Goal: Information Seeking & Learning: Learn about a topic

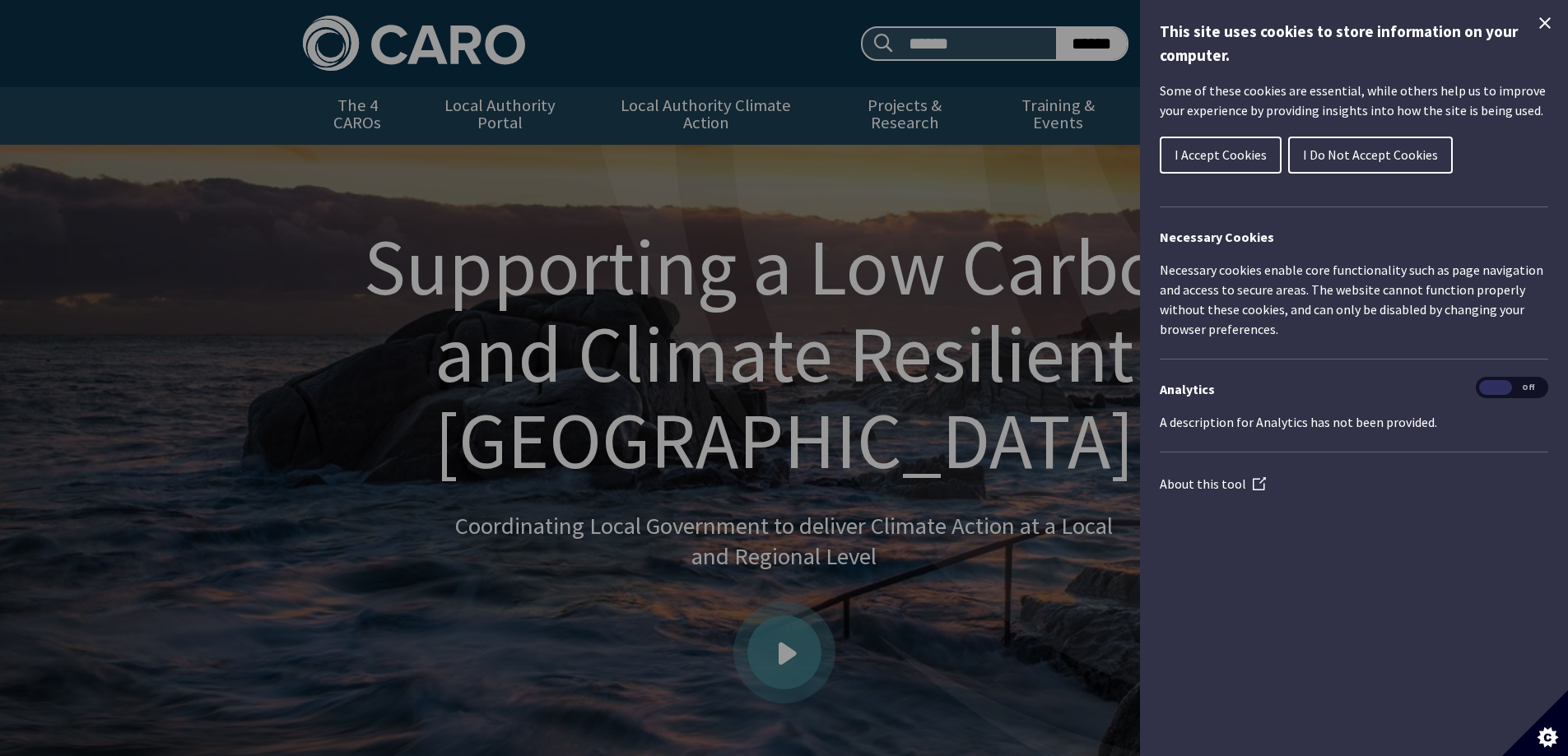
click at [1235, 159] on span "I Accept Cookies" at bounding box center [1221, 154] width 92 height 16
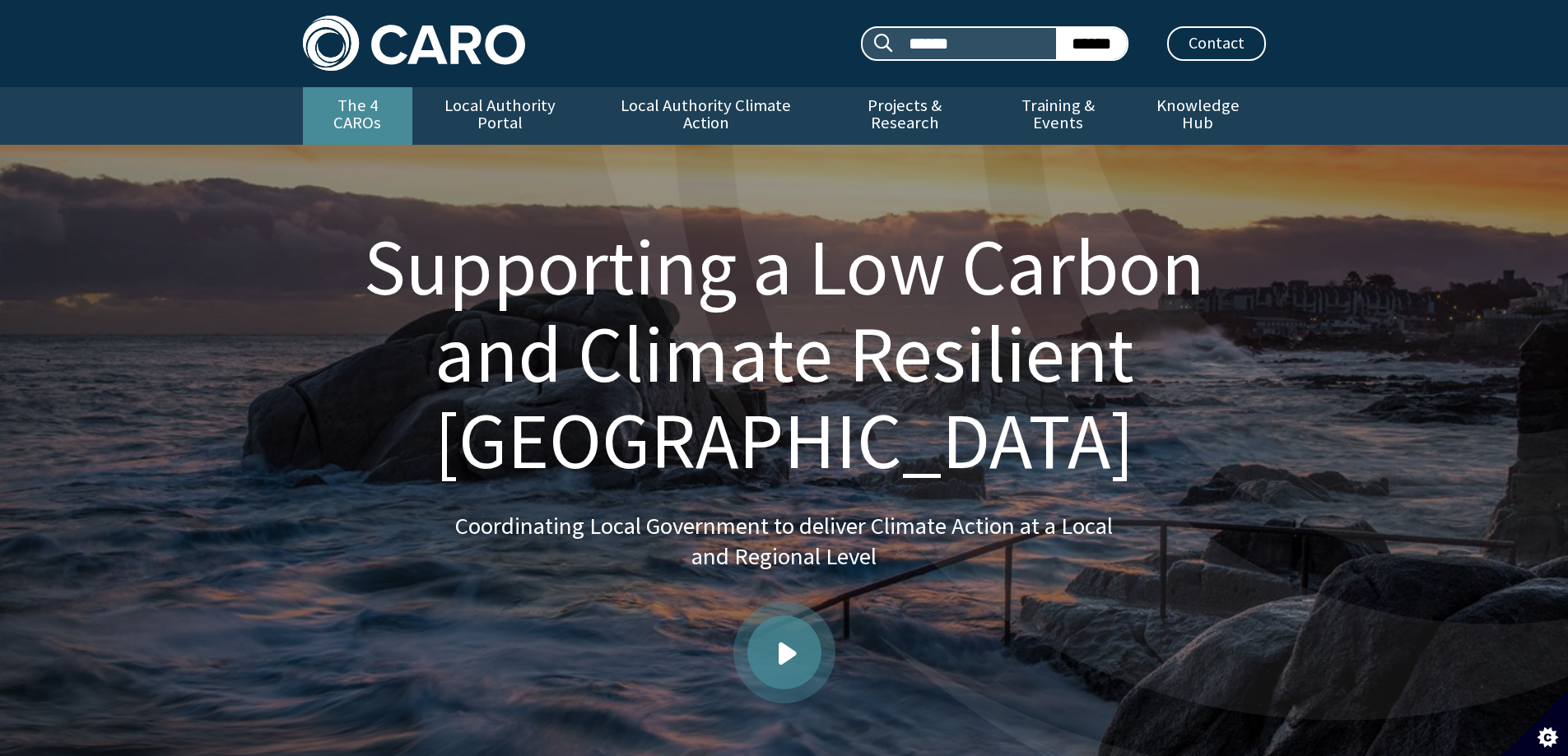
click at [370, 99] on link "The 4 CAROs" at bounding box center [358, 116] width 109 height 58
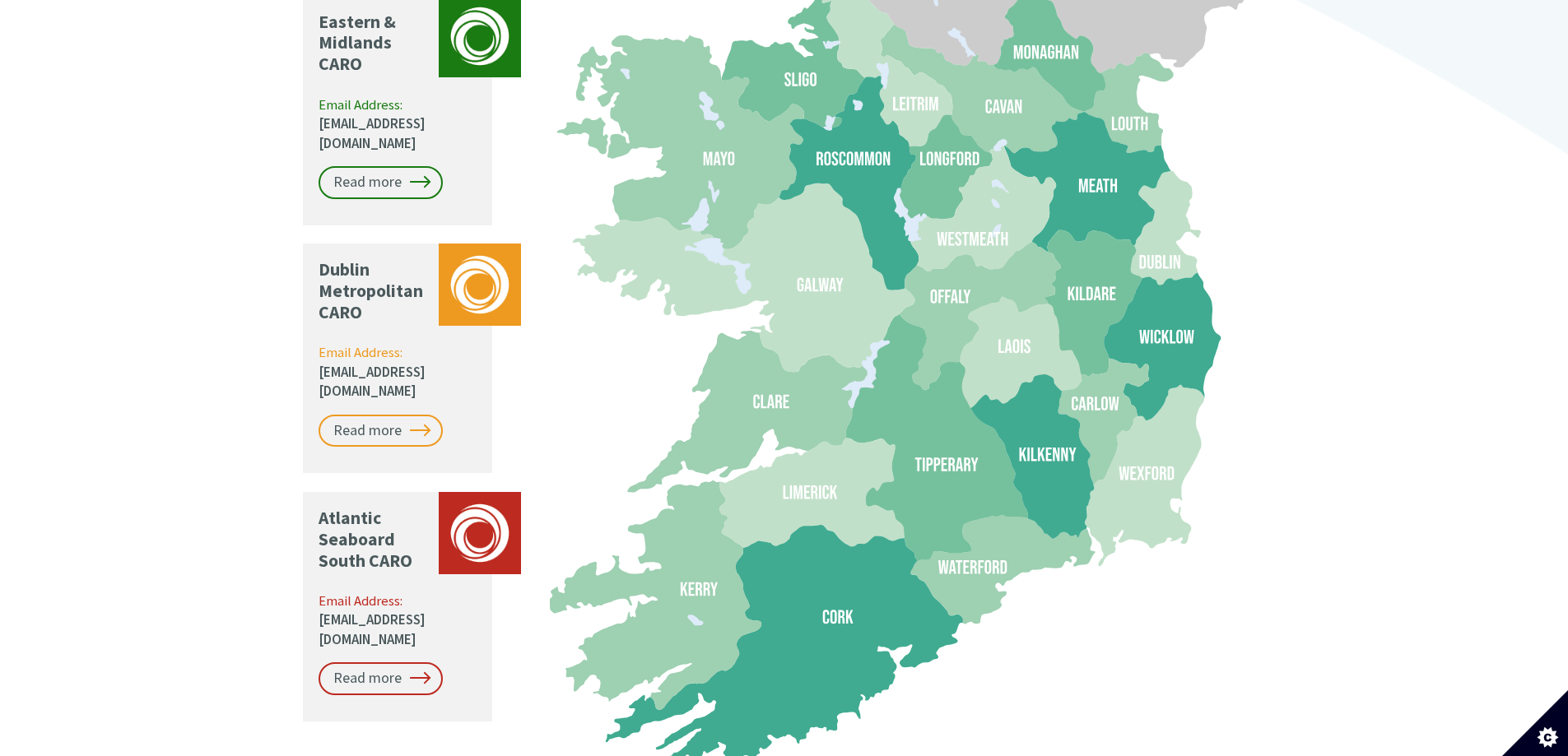
scroll to position [1643, 0]
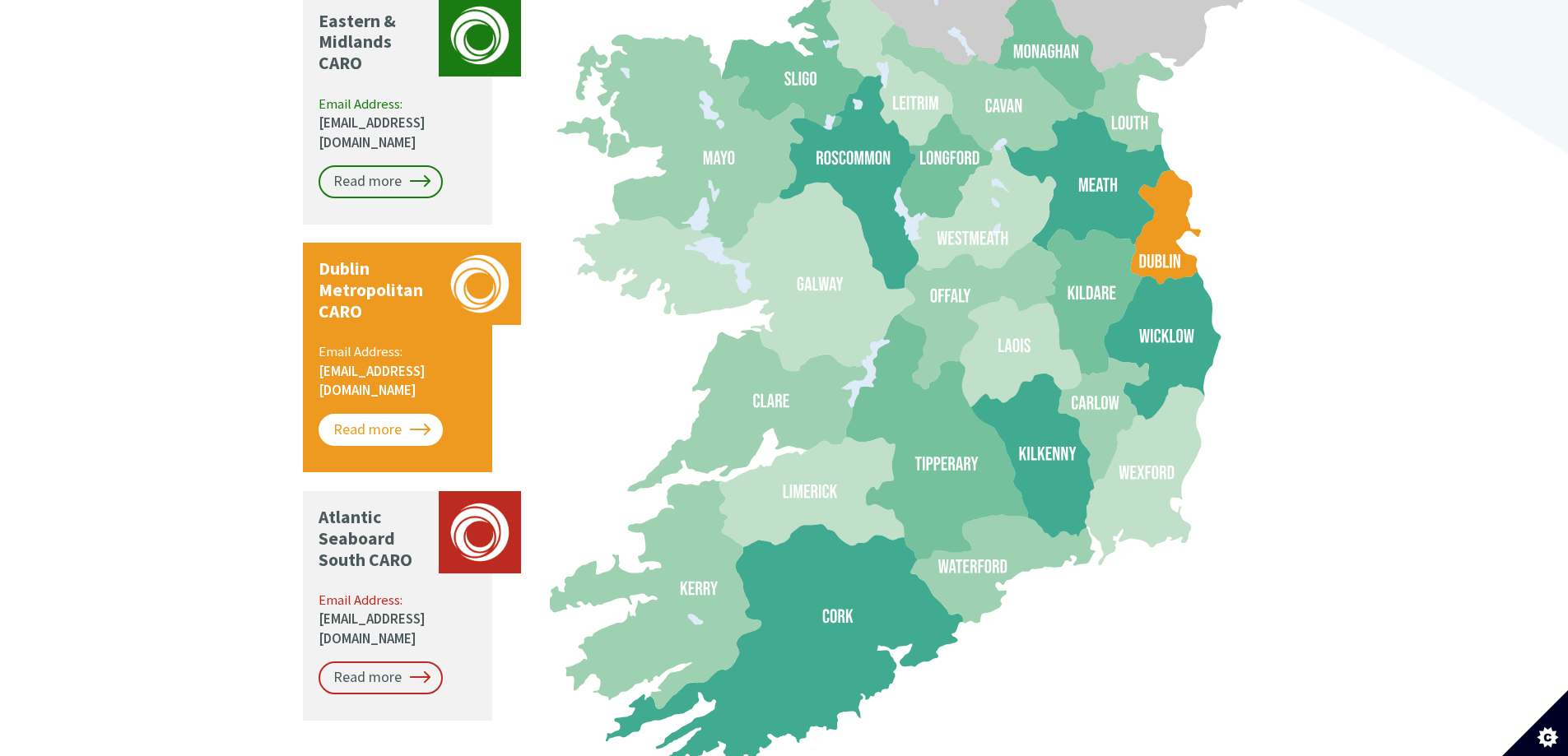
click at [380, 414] on link "Read more" at bounding box center [381, 430] width 125 height 33
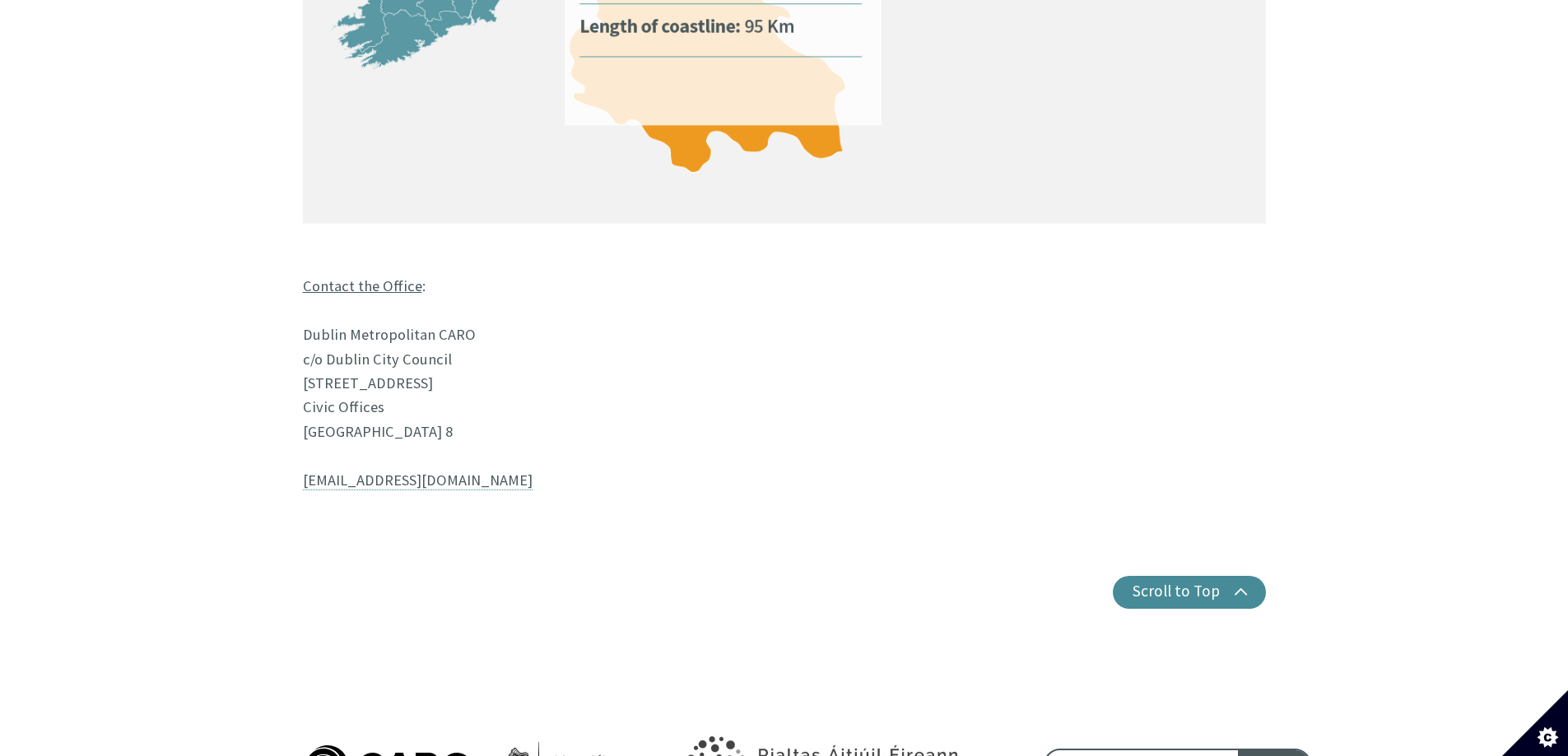
scroll to position [1370, 0]
